Goal: Task Accomplishment & Management: Manage account settings

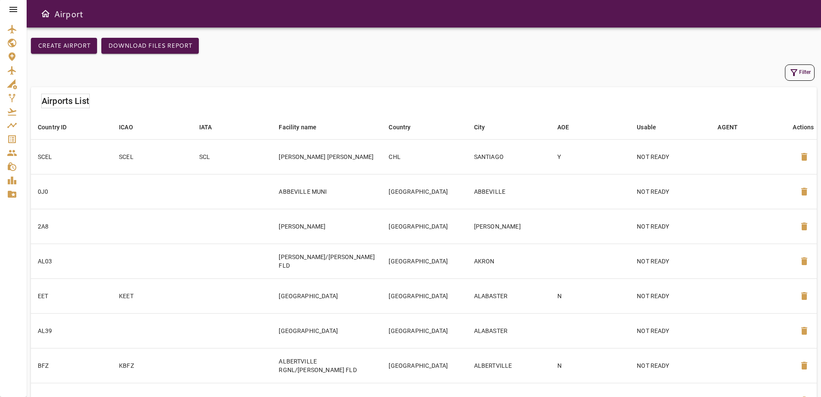
click at [15, 10] on icon at bounding box center [13, 9] width 10 height 10
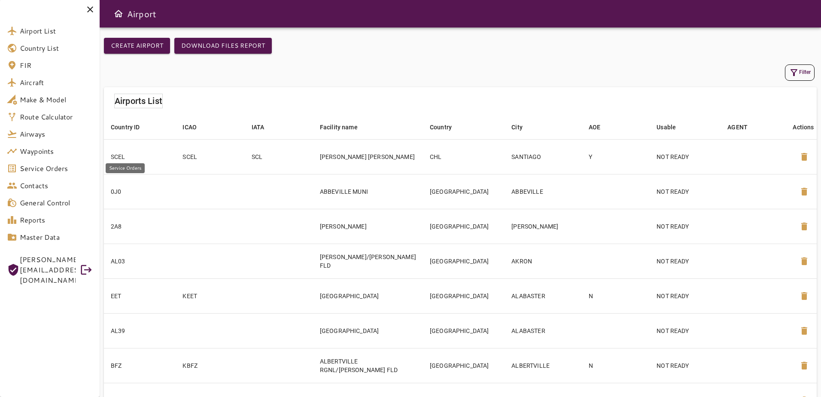
click at [82, 169] on span "Service Orders" at bounding box center [56, 168] width 73 height 10
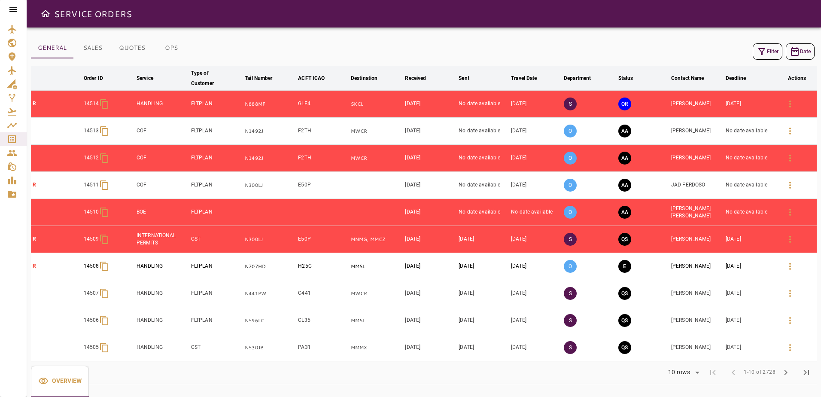
click at [762, 57] on button "Filter" at bounding box center [768, 51] width 30 height 16
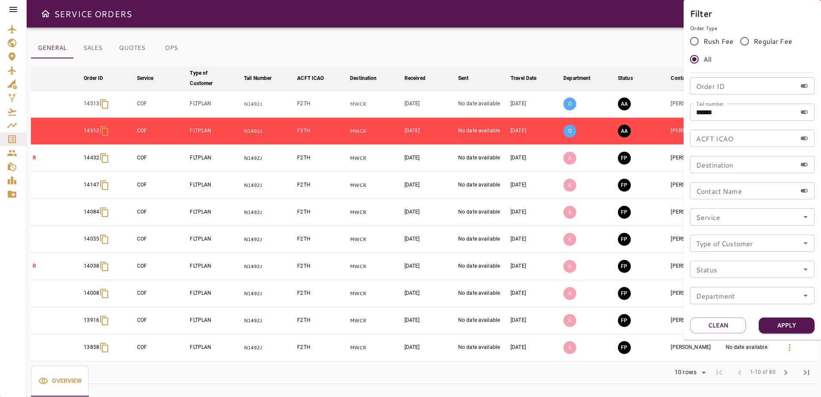
click at [728, 112] on input "******" at bounding box center [743, 112] width 107 height 17
type input "*****"
click at [771, 322] on button "Apply" at bounding box center [787, 325] width 56 height 16
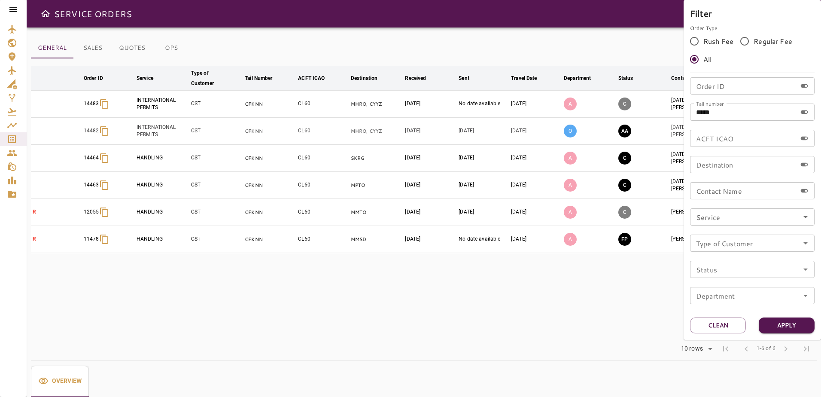
click at [597, 36] on div at bounding box center [410, 198] width 821 height 397
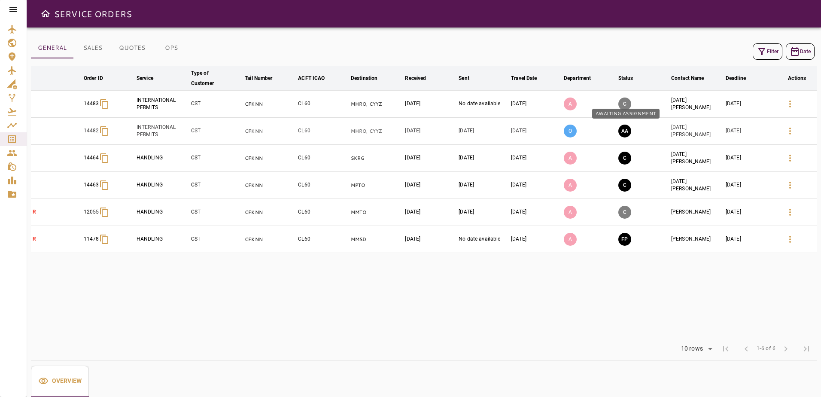
click at [629, 127] on button "AA" at bounding box center [625, 131] width 13 height 13
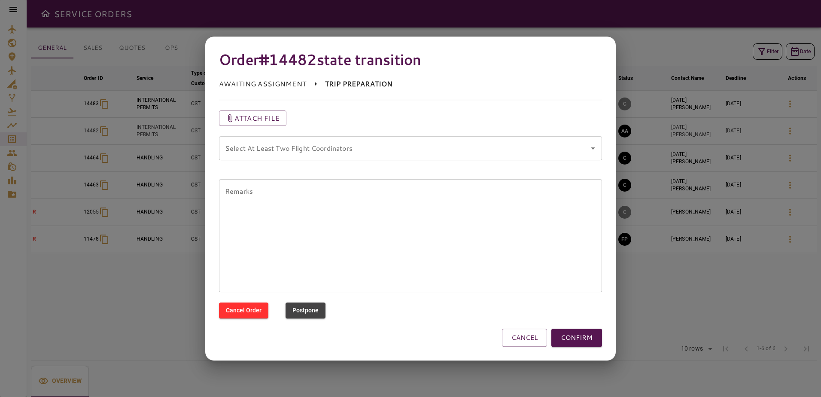
click at [385, 148] on coordinators "Select At Least Two Flight Coordinators" at bounding box center [404, 148] width 363 height 16
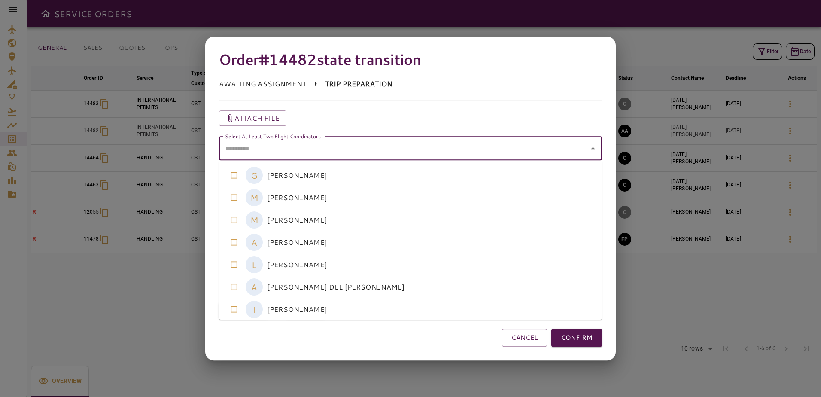
click at [378, 180] on coordinators-option-0 "G [PERSON_NAME]" at bounding box center [410, 175] width 383 height 22
click at [384, 240] on coordinators-option-3 "A [PERSON_NAME]" at bounding box center [410, 242] width 383 height 22
click at [364, 283] on coordinators-option-5 "A [PERSON_NAME] DEL [PERSON_NAME]" at bounding box center [410, 287] width 383 height 22
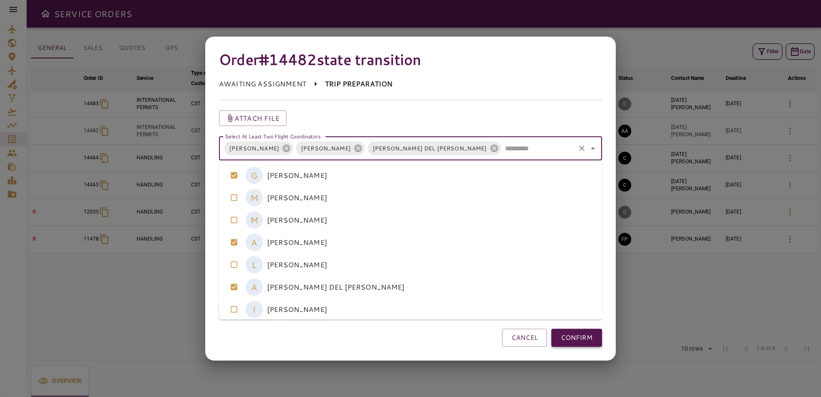
click at [580, 339] on button "CONFIRM" at bounding box center [577, 338] width 51 height 18
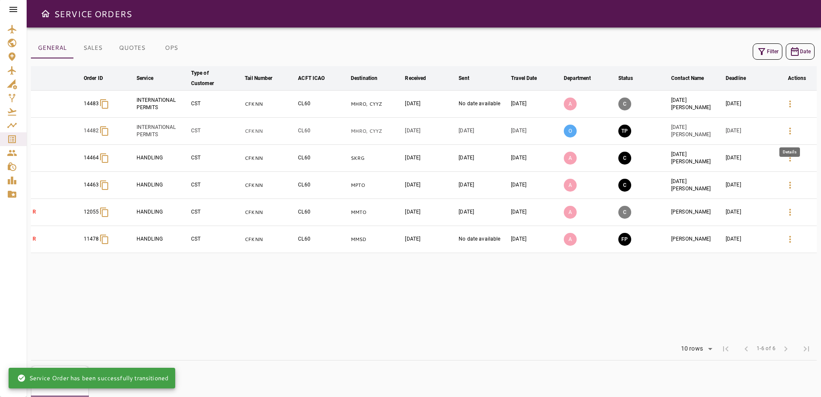
click at [789, 131] on icon "button" at bounding box center [790, 131] width 10 height 10
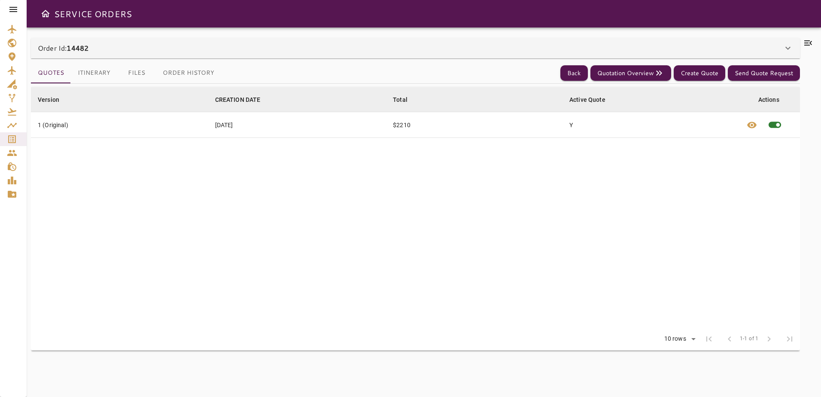
click at [112, 85] on div "Version arrow_downward CREATION DATE arrow_downward Total arrow_downward Active…" at bounding box center [415, 235] width 769 height 303
click at [99, 75] on button "Itinerary" at bounding box center [94, 73] width 46 height 21
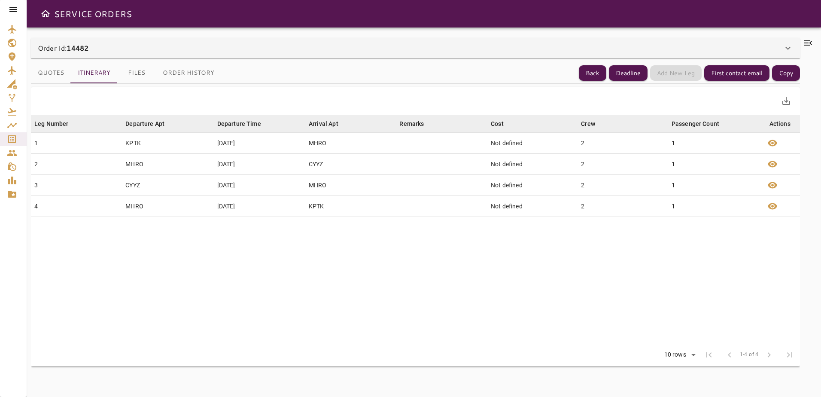
click at [583, 295] on table "Leg Number arrow_downward Departure Apt arrow_downward Departure Time arrow_dow…" at bounding box center [415, 229] width 769 height 229
click at [811, 46] on icon at bounding box center [808, 43] width 10 height 10
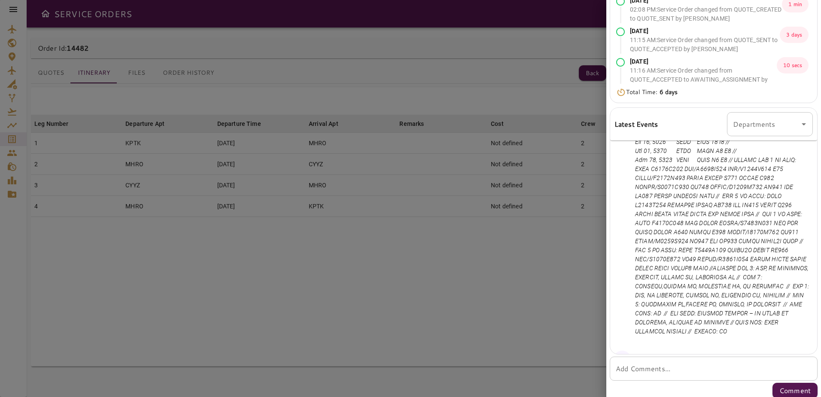
scroll to position [372, 0]
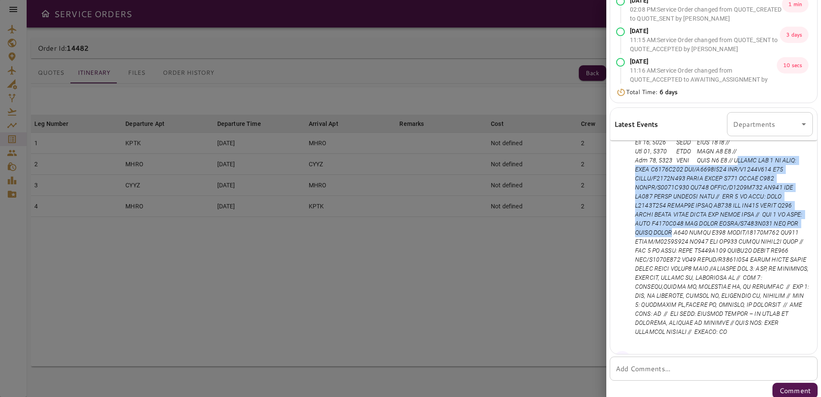
drag, startPoint x: 747, startPoint y: 162, endPoint x: 750, endPoint y: 238, distance: 76.1
click at [750, 238] on p at bounding box center [722, 232] width 174 height 207
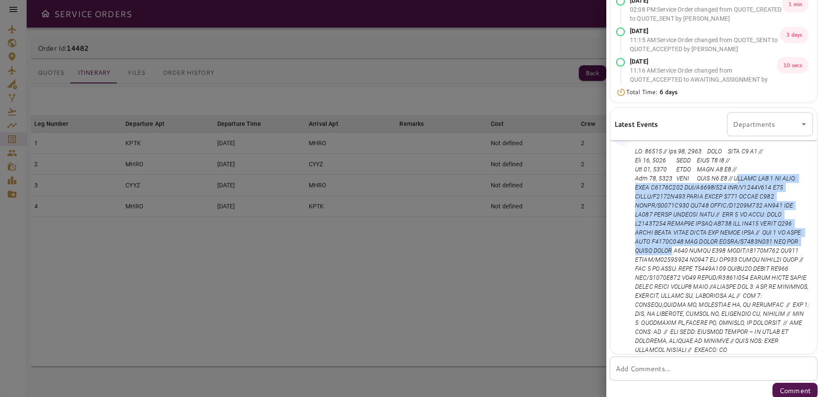
drag, startPoint x: 750, startPoint y: 238, endPoint x: 671, endPoint y: 192, distance: 90.3
click at [671, 192] on p at bounding box center [722, 250] width 174 height 207
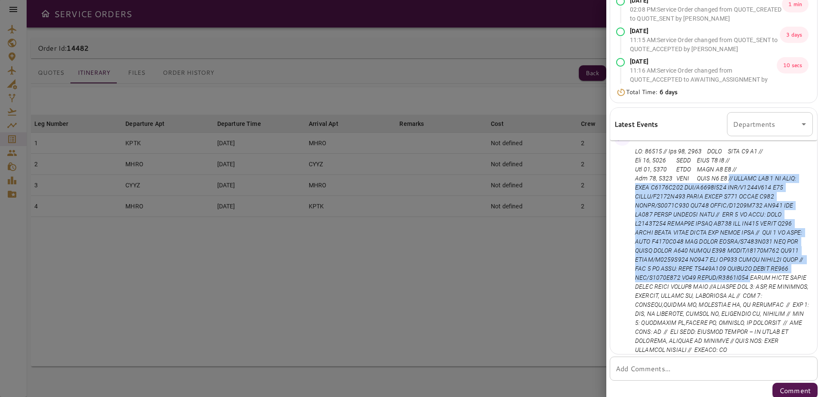
drag, startPoint x: 738, startPoint y: 180, endPoint x: 701, endPoint y: 287, distance: 112.6
click at [701, 287] on p at bounding box center [722, 250] width 174 height 207
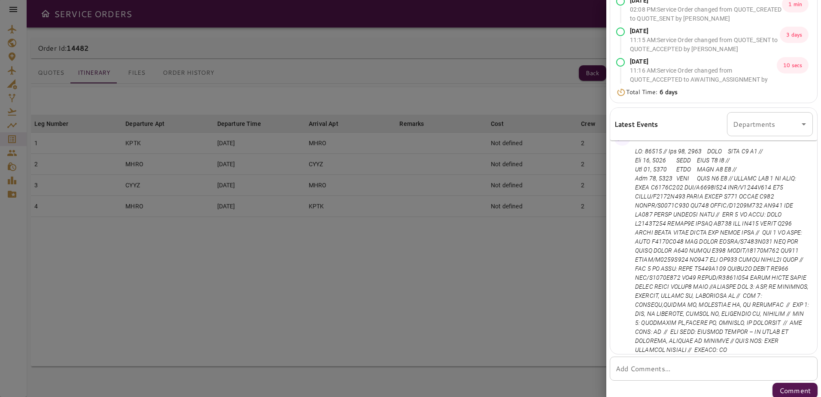
drag, startPoint x: 701, startPoint y: 287, endPoint x: 701, endPoint y: 296, distance: 9.5
click at [701, 296] on p at bounding box center [722, 250] width 174 height 207
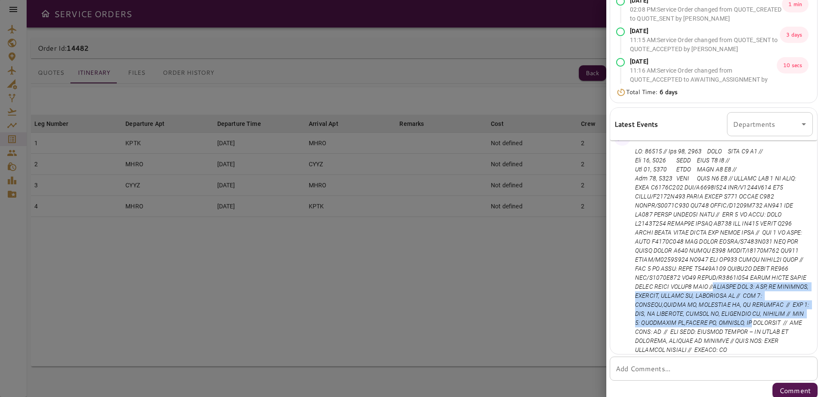
drag, startPoint x: 700, startPoint y: 296, endPoint x: 772, endPoint y: 330, distance: 79.9
click at [772, 330] on p at bounding box center [722, 250] width 174 height 207
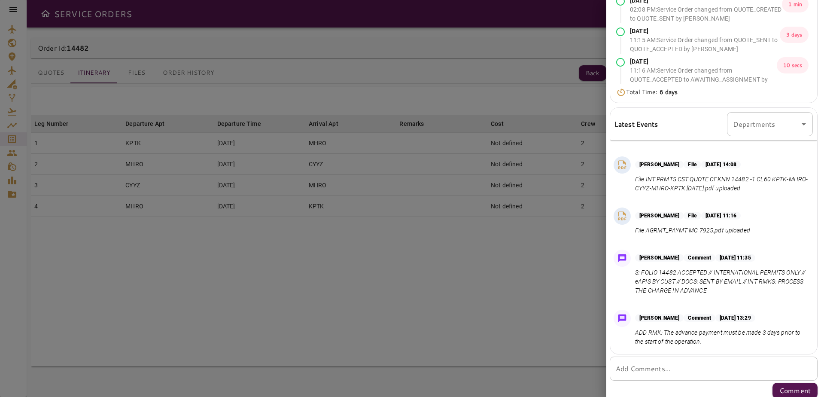
scroll to position [153, 0]
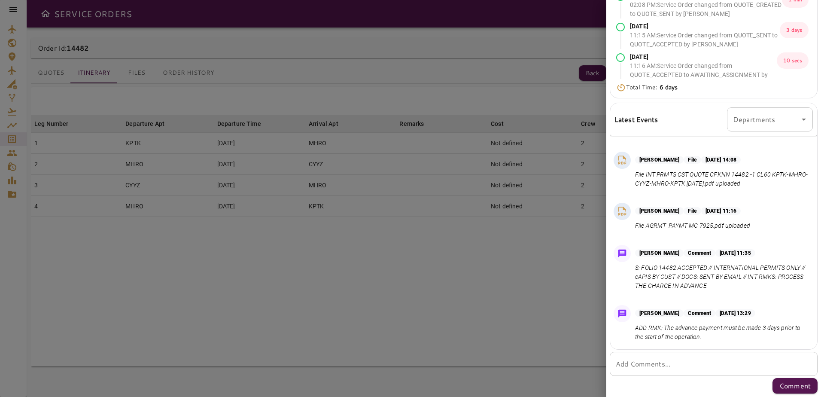
click at [551, 67] on div at bounding box center [410, 198] width 821 height 397
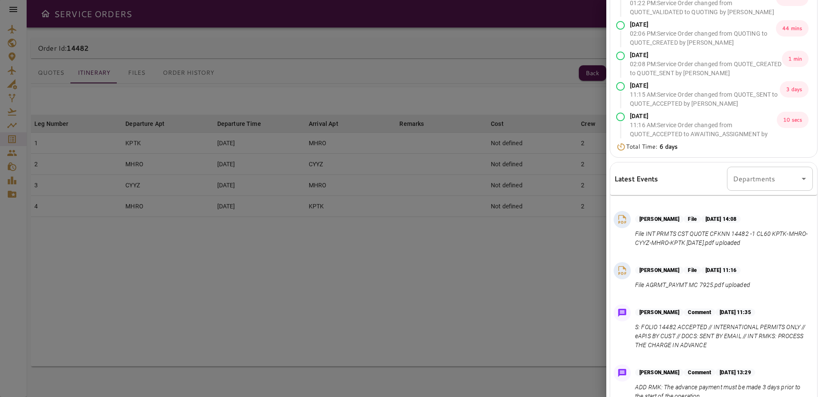
scroll to position [0, 0]
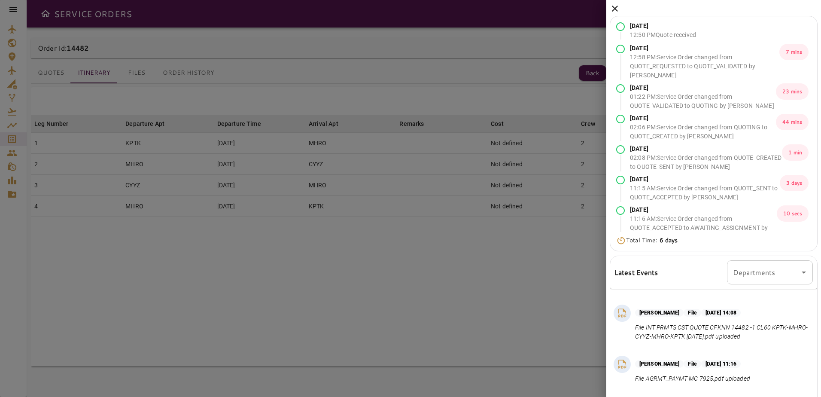
click at [612, 4] on icon at bounding box center [615, 8] width 10 height 10
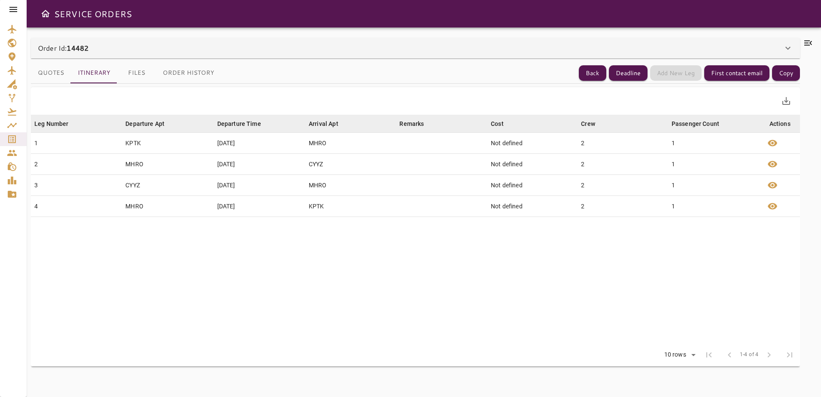
click at [9, 10] on icon at bounding box center [13, 9] width 8 height 5
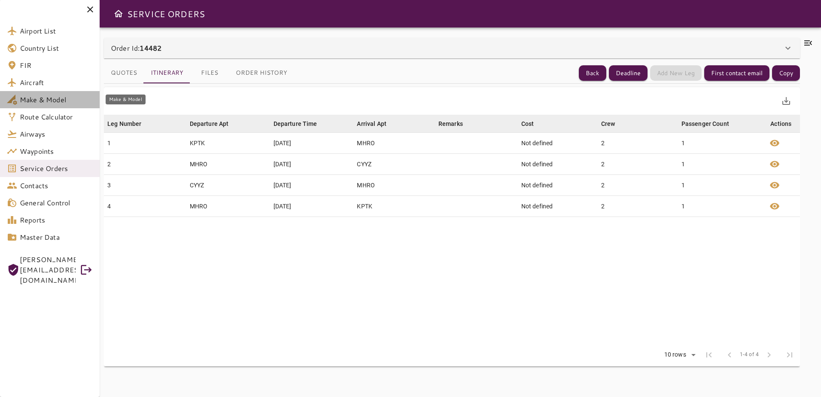
click at [51, 101] on span "Make & Model" at bounding box center [56, 99] width 73 height 10
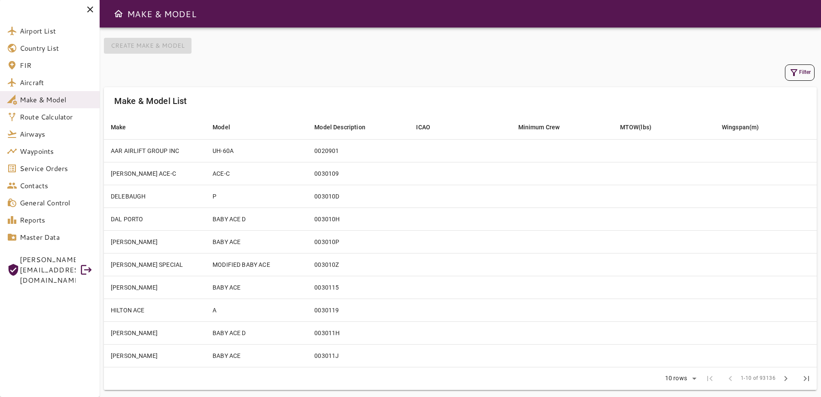
click at [802, 73] on button "Filter" at bounding box center [800, 72] width 30 height 16
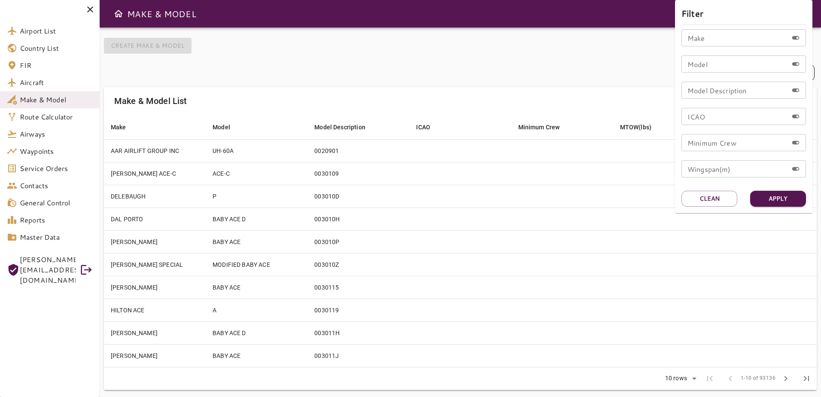
click at [725, 65] on input "Model" at bounding box center [735, 63] width 107 height 17
click at [709, 39] on input "Make" at bounding box center [735, 37] width 107 height 17
click at [709, 39] on input "**********" at bounding box center [735, 37] width 107 height 17
type input "**********"
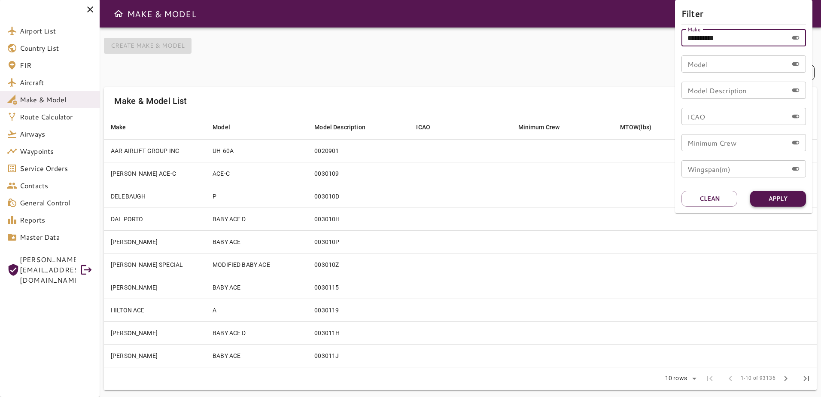
click at [782, 201] on button "Apply" at bounding box center [778, 199] width 56 height 16
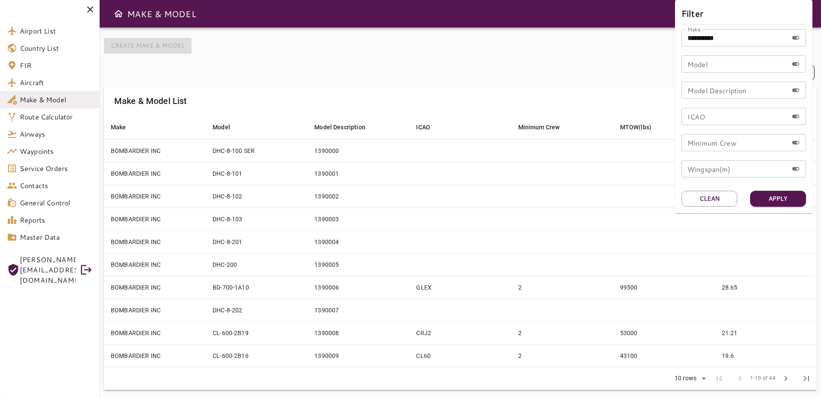
click at [551, 48] on div at bounding box center [410, 198] width 821 height 397
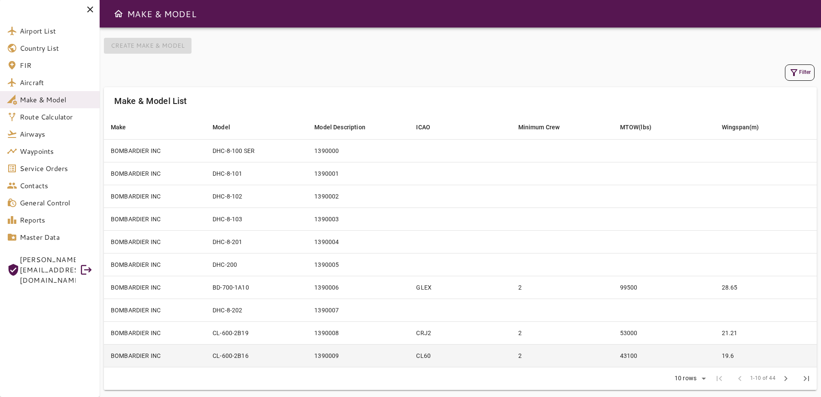
click at [457, 358] on td "CL60" at bounding box center [460, 355] width 102 height 23
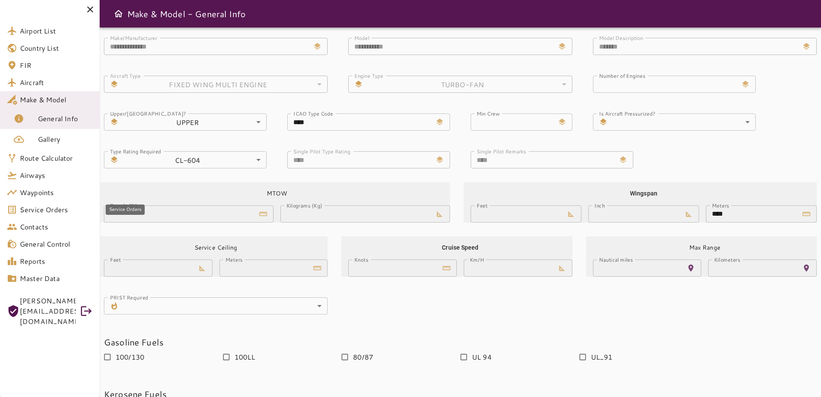
click at [62, 210] on span "Service Orders" at bounding box center [56, 209] width 73 height 10
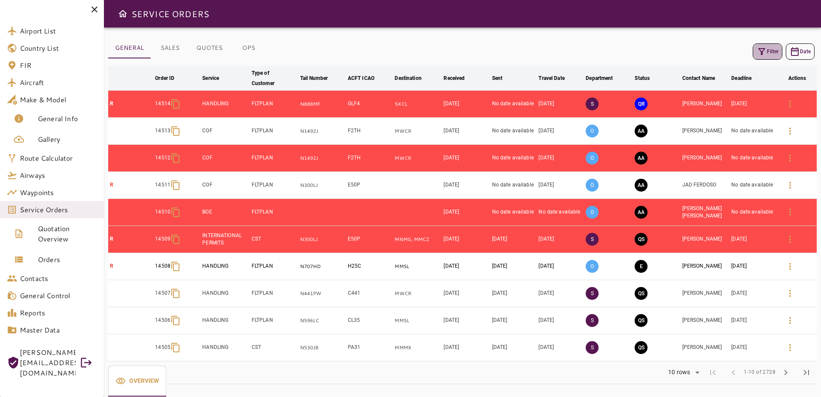
click at [771, 46] on button "Filter" at bounding box center [768, 51] width 30 height 16
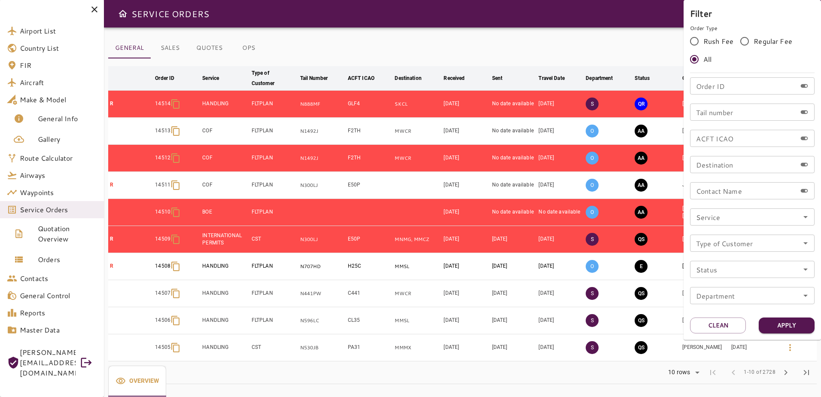
click at [736, 109] on input "Tail number" at bounding box center [743, 112] width 107 height 17
type input "*****"
click at [784, 323] on button "Apply" at bounding box center [787, 325] width 56 height 16
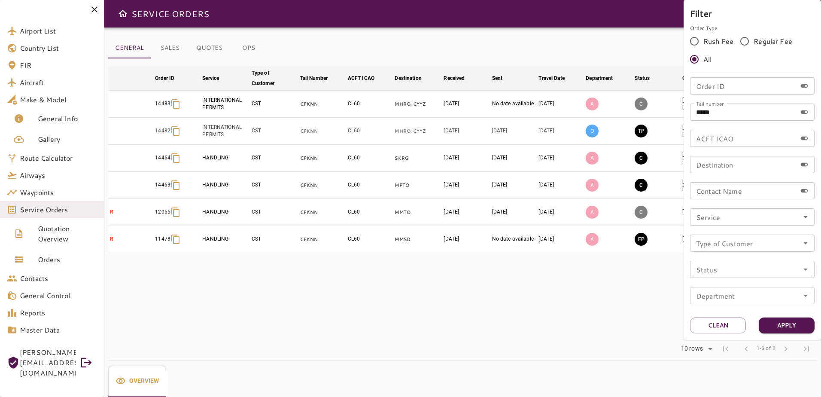
click at [610, 18] on div at bounding box center [410, 198] width 821 height 397
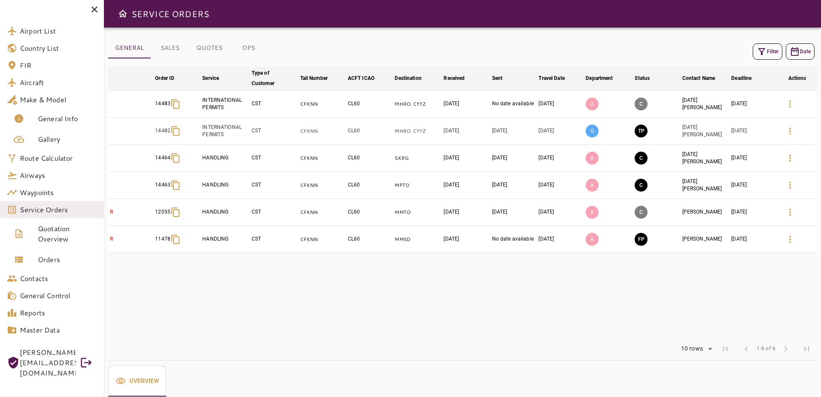
click at [790, 93] on td at bounding box center [797, 104] width 39 height 27
click at [788, 126] on icon "button" at bounding box center [790, 131] width 10 height 10
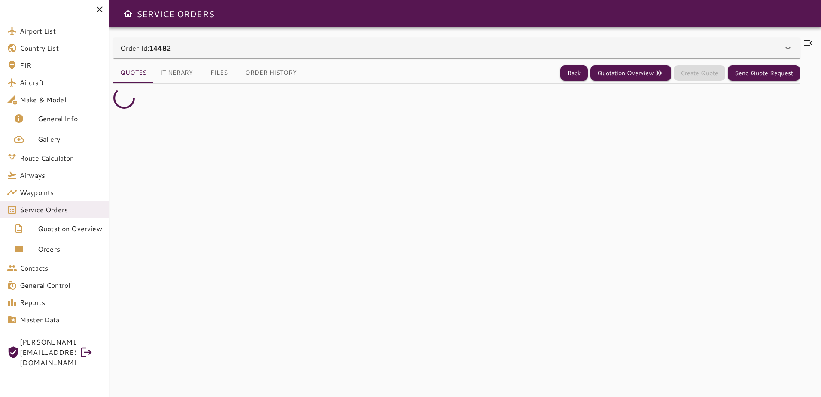
click at [807, 41] on icon at bounding box center [809, 42] width 8 height 5
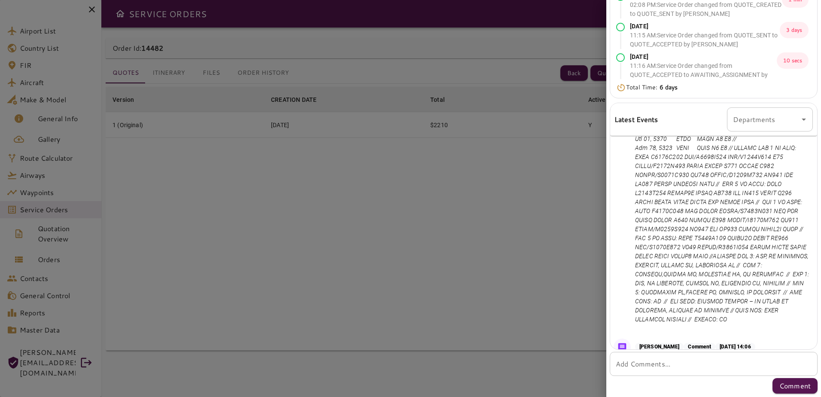
scroll to position [380, 0]
drag, startPoint x: 753, startPoint y: 257, endPoint x: 783, endPoint y: 276, distance: 35.5
click at [783, 276] on p at bounding box center [722, 219] width 174 height 207
click at [783, 288] on p at bounding box center [722, 219] width 174 height 207
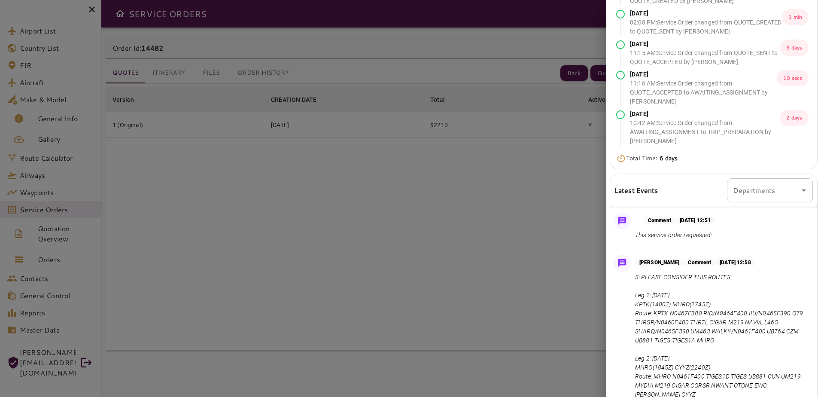
scroll to position [0, 0]
